Goal: Task Accomplishment & Management: Manage account settings

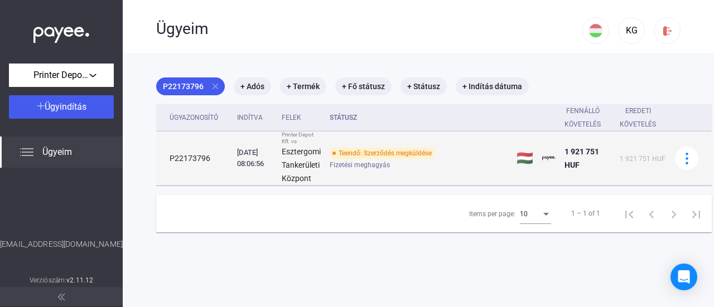
click at [390, 161] on span "Fizetési meghagyás" at bounding box center [360, 164] width 60 height 13
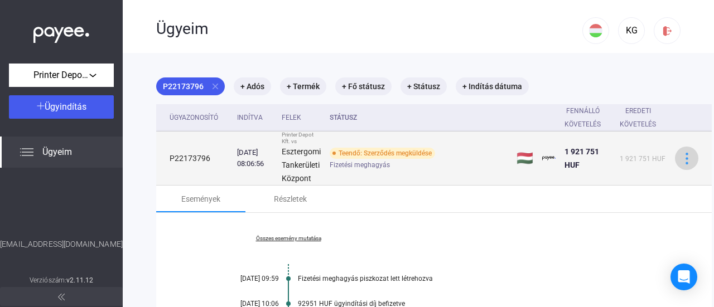
click at [690, 159] on img at bounding box center [687, 159] width 12 height 12
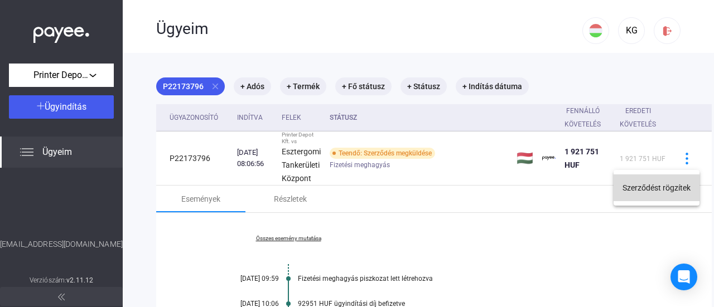
click at [673, 185] on button "Szerződést rögzítek" at bounding box center [657, 188] width 86 height 27
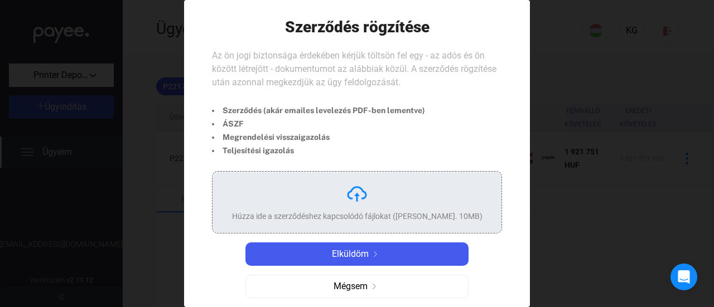
click at [357, 196] on img at bounding box center [357, 194] width 22 height 22
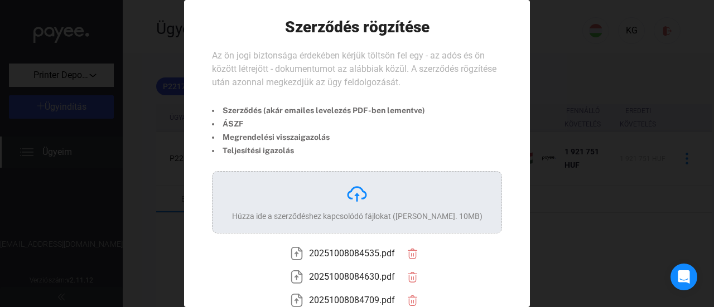
scroll to position [83, 0]
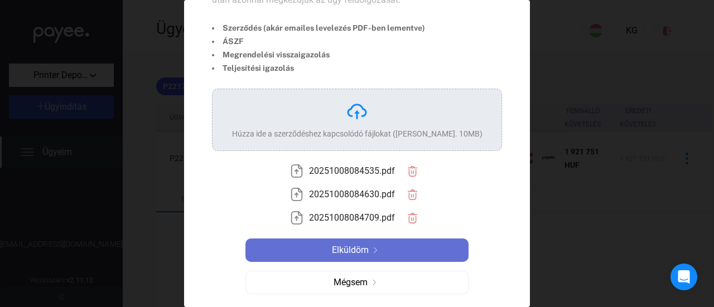
click at [358, 250] on span "Elküldöm" at bounding box center [350, 250] width 37 height 13
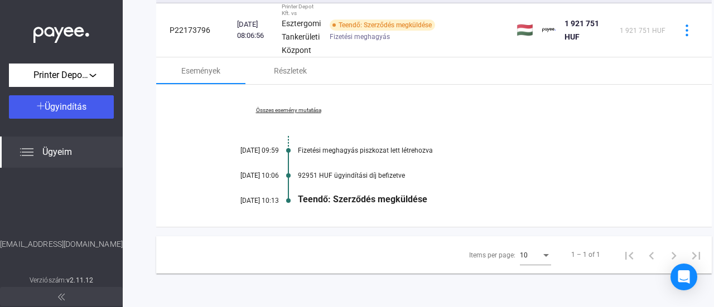
scroll to position [53, 0]
